Goal: Navigation & Orientation: Find specific page/section

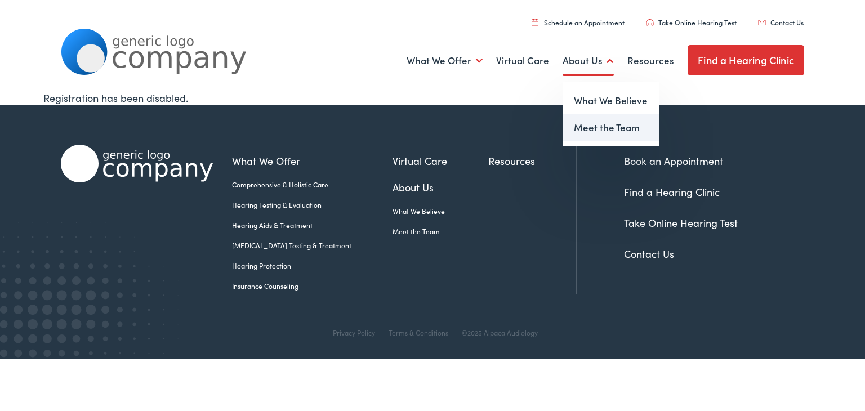
click at [608, 130] on link "Meet the Team" at bounding box center [611, 127] width 96 height 27
click at [599, 129] on link "Meet the Team" at bounding box center [611, 127] width 96 height 27
click at [604, 132] on link "Meet the Team" at bounding box center [611, 127] width 96 height 27
